Goal: Entertainment & Leisure: Consume media (video, audio)

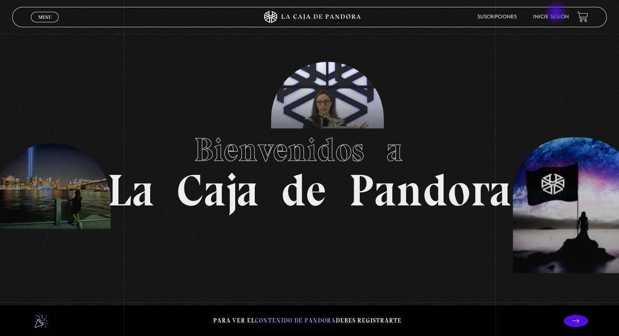
click at [557, 13] on li "Inicie sesión" at bounding box center [551, 17] width 36 height 13
click at [557, 18] on link "Inicie sesión" at bounding box center [551, 17] width 36 height 5
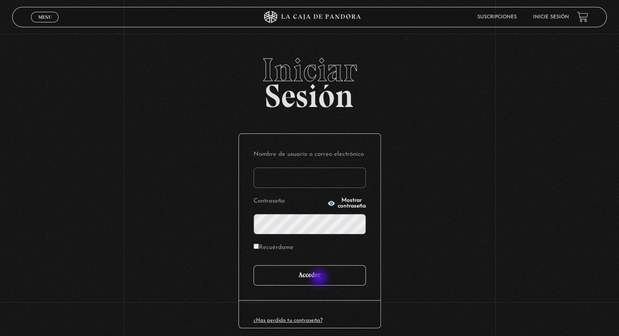
type input "yacuna@castillo.cr"
click at [320, 280] on input "Acceder" at bounding box center [310, 275] width 112 height 20
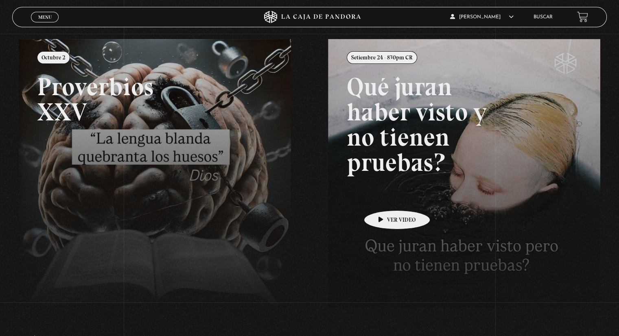
scroll to position [122, 0]
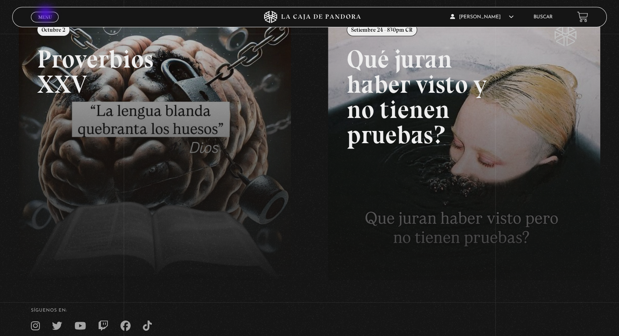
click at [46, 15] on span "Menu" at bounding box center [44, 17] width 13 height 5
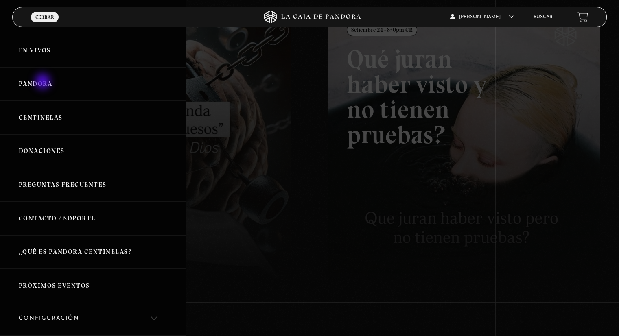
click at [44, 82] on link "Pandora" at bounding box center [93, 84] width 186 height 34
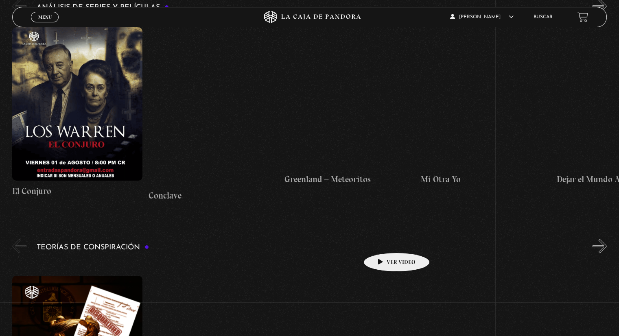
scroll to position [1506, 0]
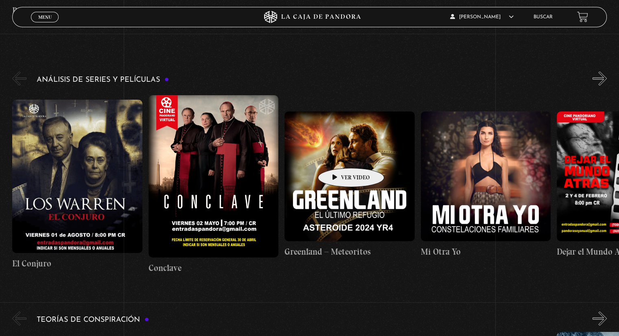
click at [339, 155] on figure at bounding box center [350, 176] width 130 height 130
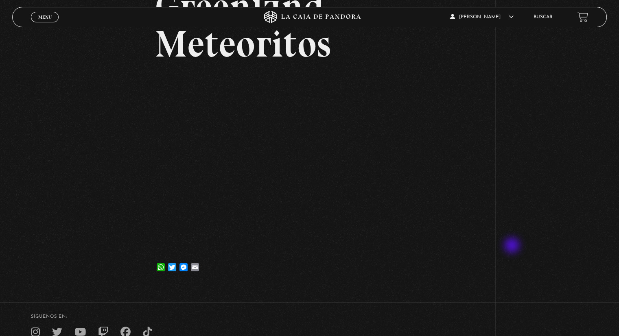
scroll to position [81, 0]
